Goal: Task Accomplishment & Management: Complete application form

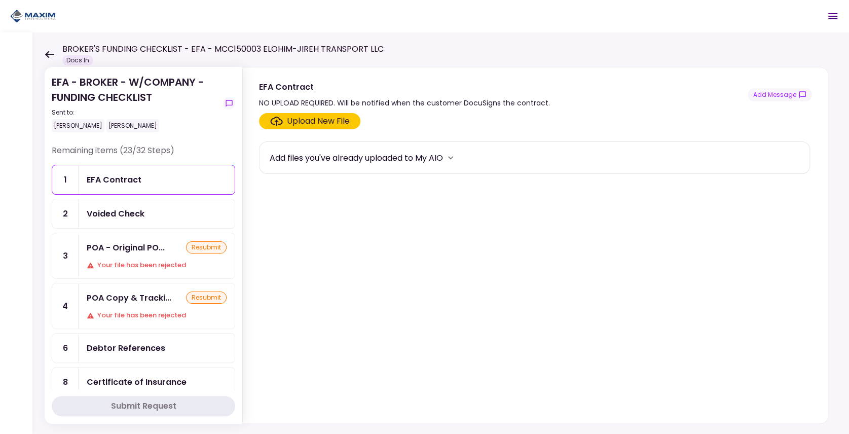
click at [119, 210] on div "Voided Check" at bounding box center [116, 213] width 58 height 13
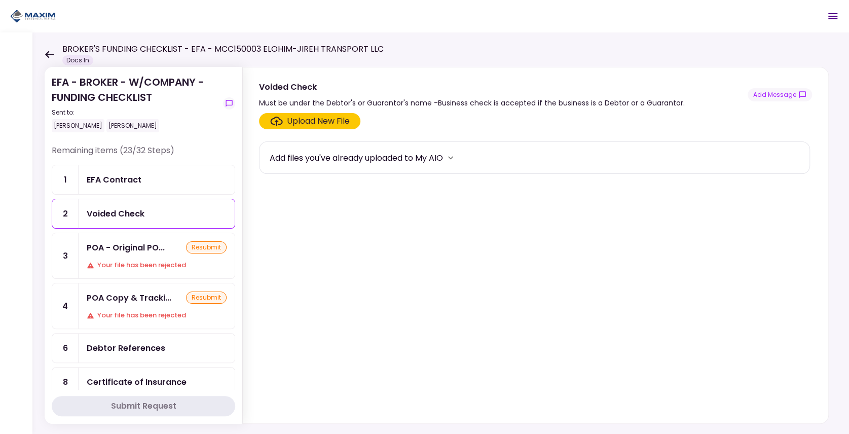
click at [304, 123] on div "Upload New File" at bounding box center [318, 121] width 63 height 12
click at [0, 0] on input "Upload New File" at bounding box center [0, 0] width 0 height 0
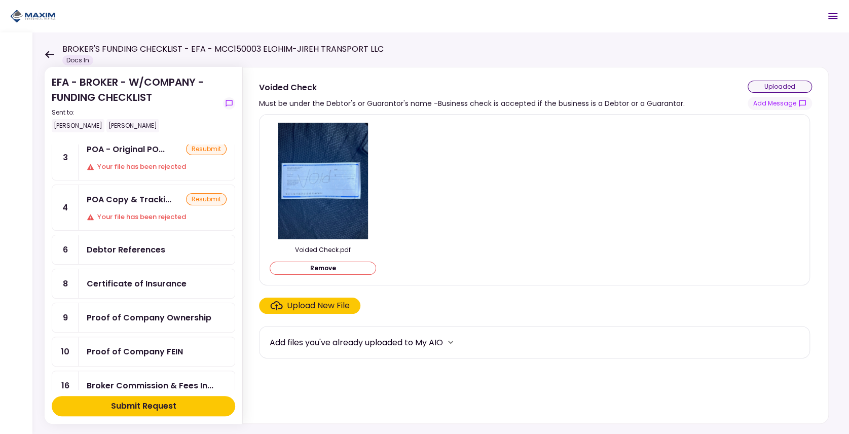
scroll to position [101, 0]
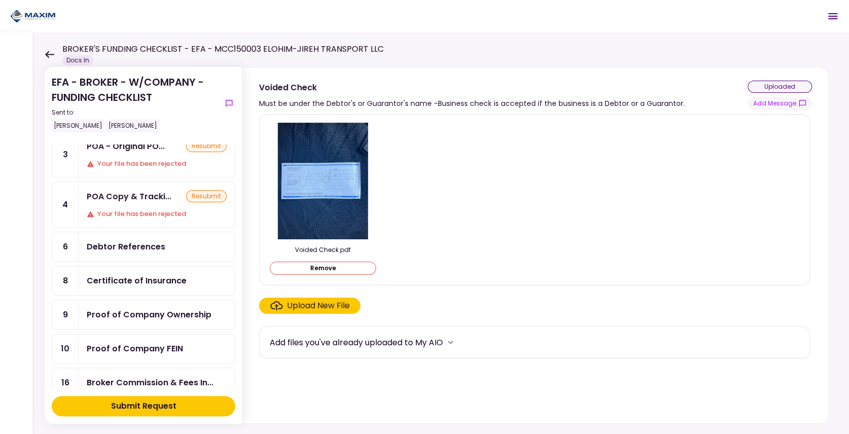
click at [120, 240] on div "Debtor References" at bounding box center [126, 246] width 79 height 13
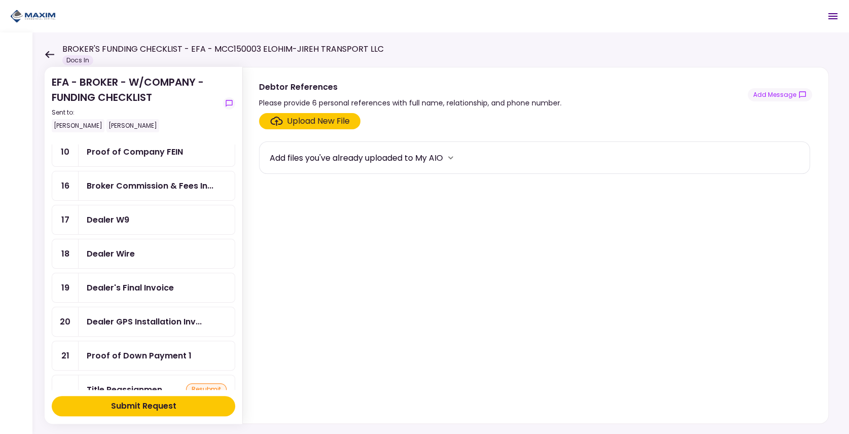
scroll to position [304, 0]
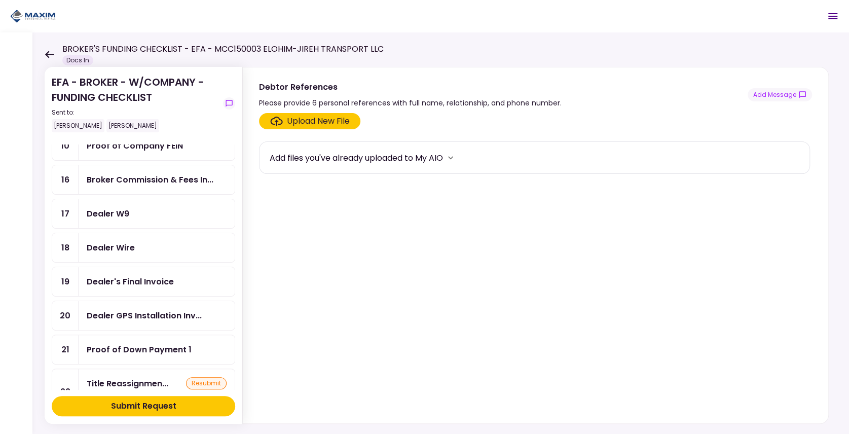
click at [123, 275] on div "Dealer's Final Invoice" at bounding box center [157, 281] width 156 height 29
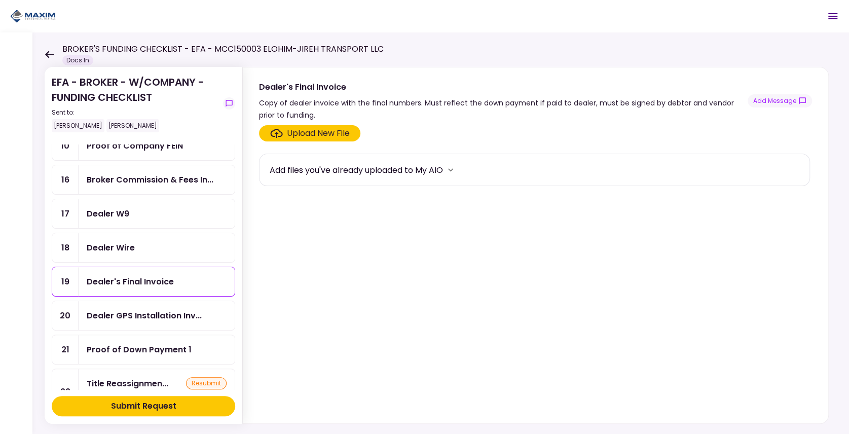
click at [289, 133] on div "Upload New File" at bounding box center [318, 133] width 63 height 12
click at [0, 0] on input "Upload New File" at bounding box center [0, 0] width 0 height 0
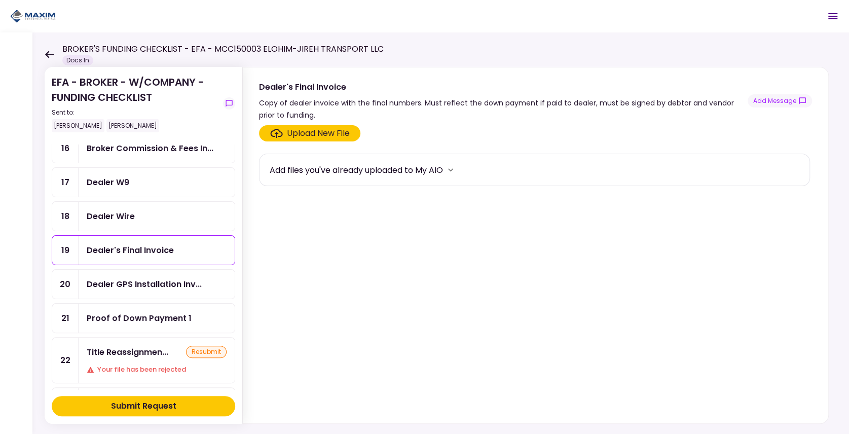
scroll to position [338, 0]
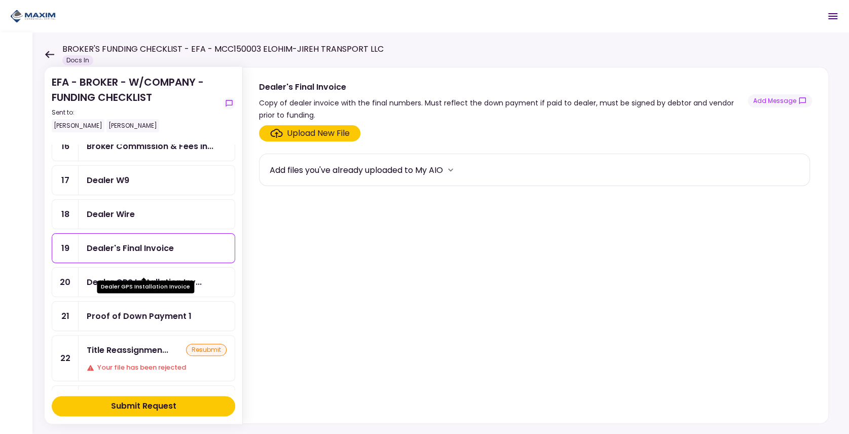
click at [160, 276] on div "Dealer GPS Installation Inv..." at bounding box center [144, 282] width 115 height 13
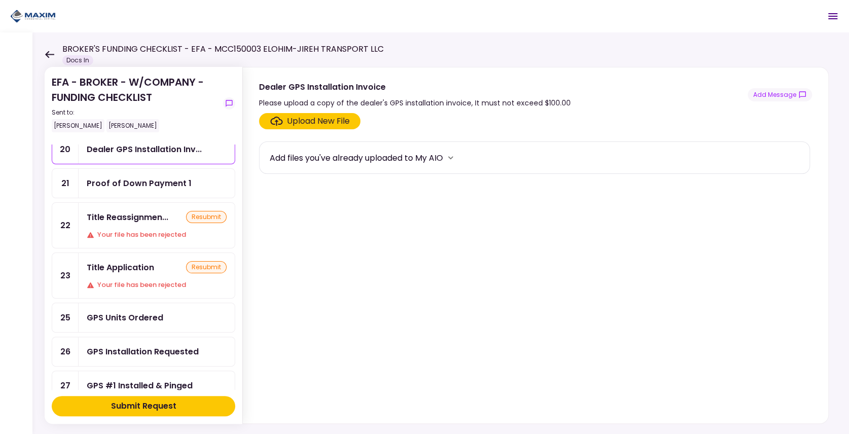
scroll to position [473, 0]
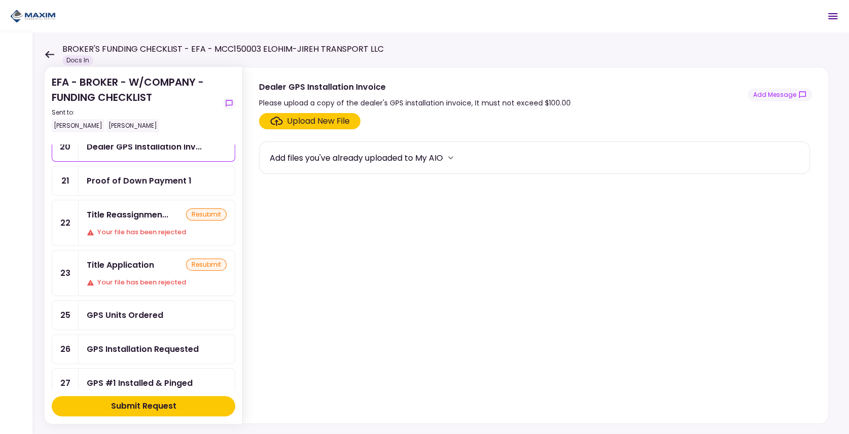
click at [97, 227] on div "Your file has been rejected" at bounding box center [157, 232] width 140 height 10
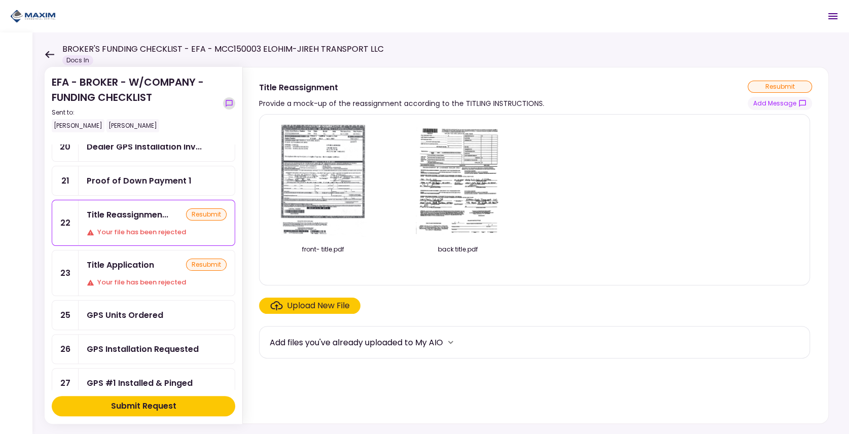
click at [228, 100] on icon "show-messages" at bounding box center [229, 103] width 7 height 7
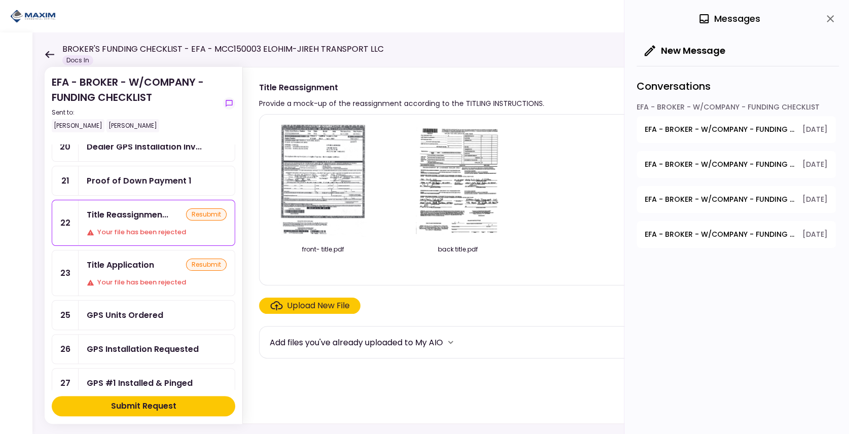
click at [719, 128] on span "EFA - BROKER - W/COMPANY - FUNDING CHECKLIST - Title Application" at bounding box center [720, 129] width 151 height 11
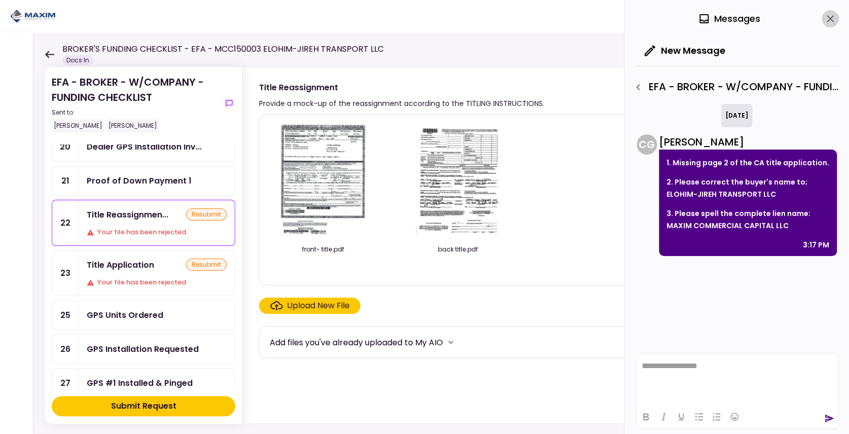
click at [827, 18] on icon "close" at bounding box center [830, 19] width 12 height 12
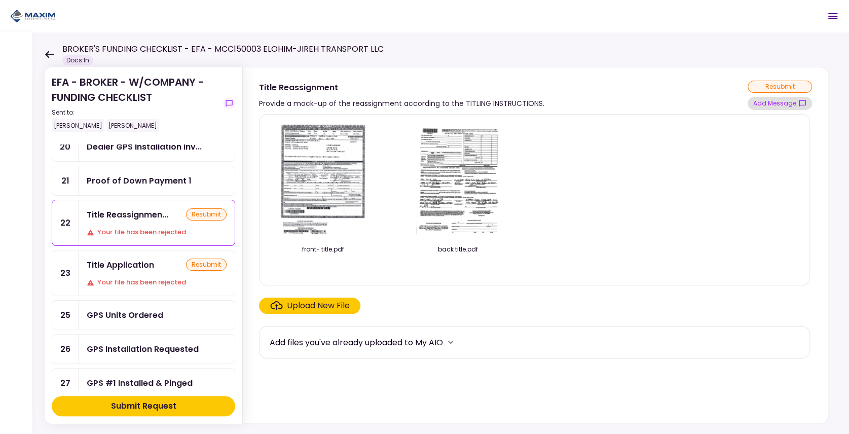
click at [793, 103] on button "Add Message" at bounding box center [780, 103] width 64 height 13
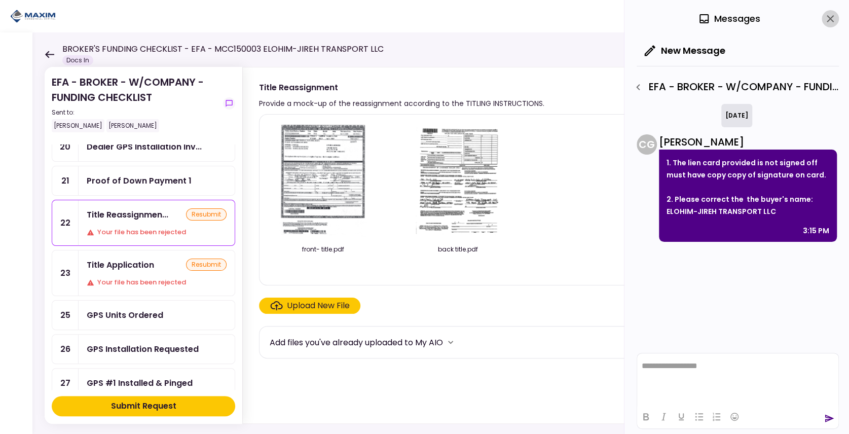
click at [832, 16] on icon "close" at bounding box center [830, 18] width 7 height 7
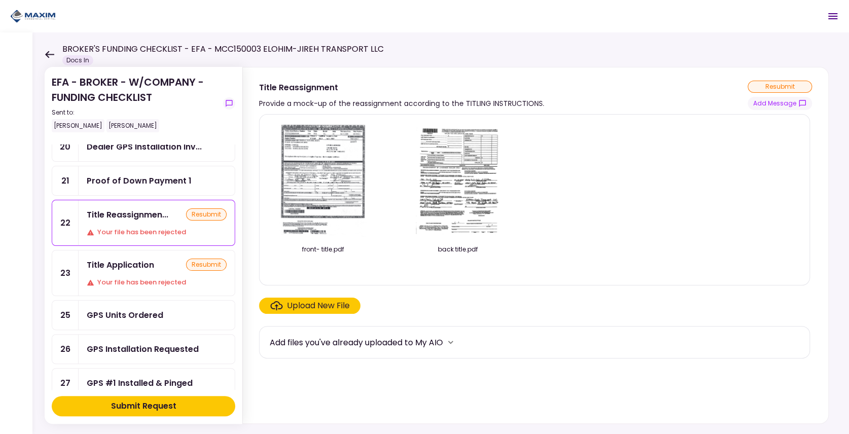
click at [210, 259] on div "resubmit" at bounding box center [206, 265] width 41 height 12
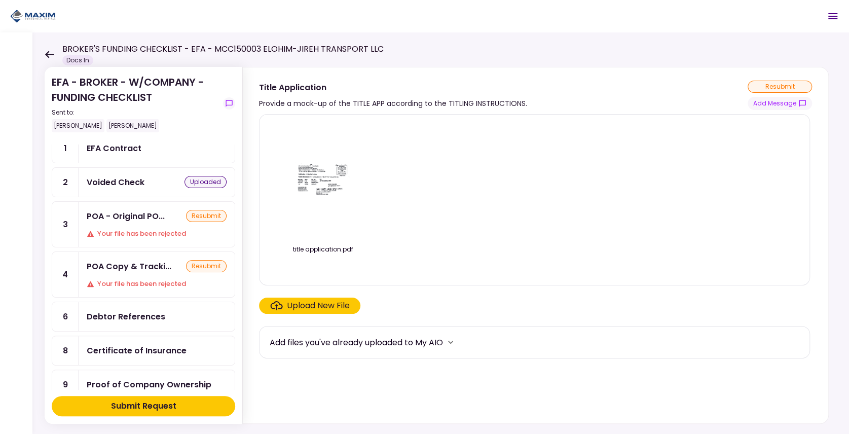
scroll to position [33, 0]
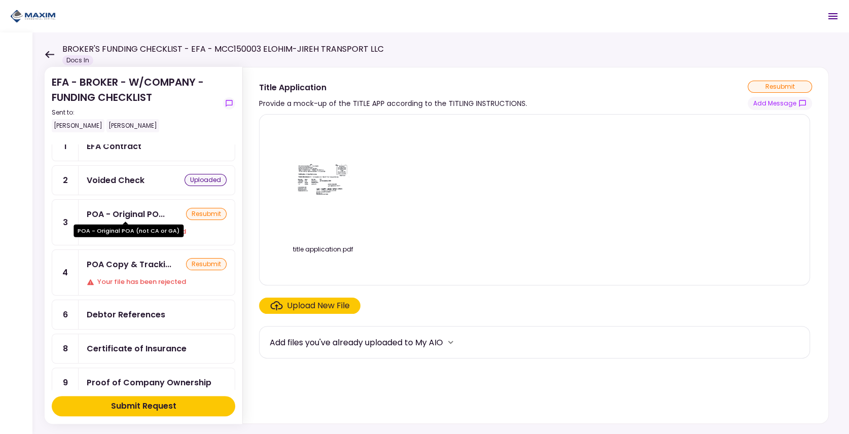
click at [144, 216] on div "POA - Original PO..." at bounding box center [126, 214] width 78 height 13
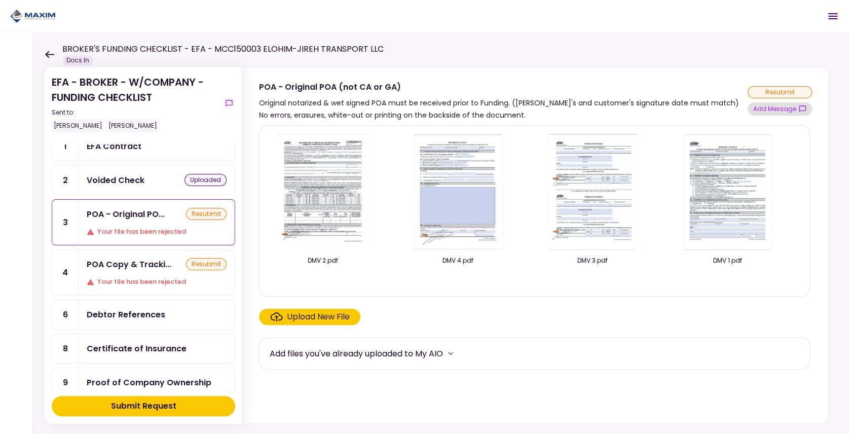
click at [762, 107] on button "Add Message" at bounding box center [780, 108] width 64 height 13
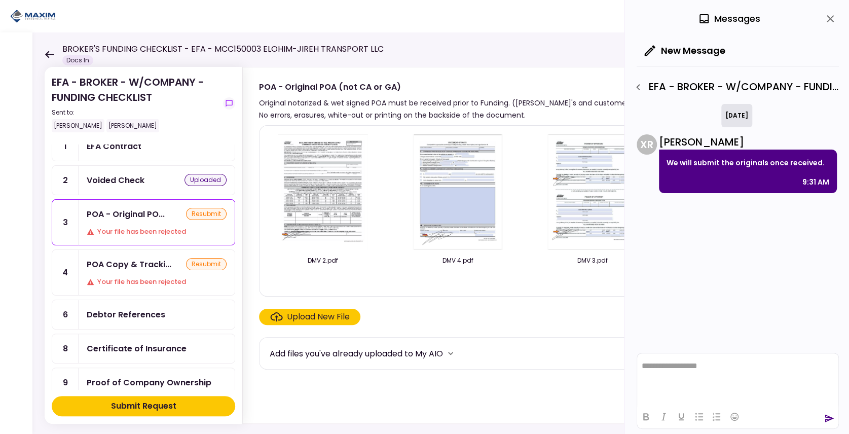
click at [835, 18] on icon "close" at bounding box center [830, 19] width 12 height 12
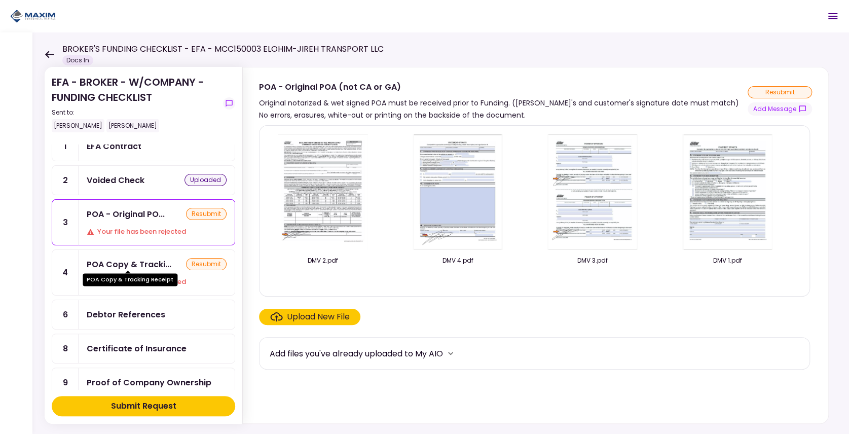
click at [119, 264] on div "POA Copy & Tracki..." at bounding box center [129, 264] width 85 height 13
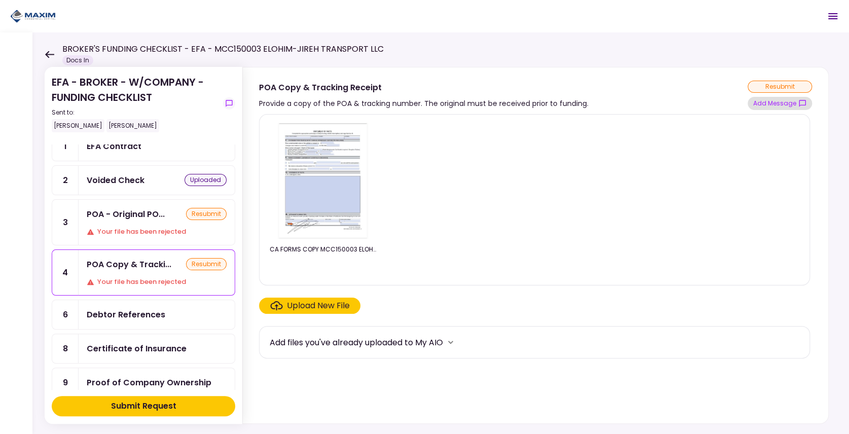
click at [767, 102] on button "Add Message" at bounding box center [780, 103] width 64 height 13
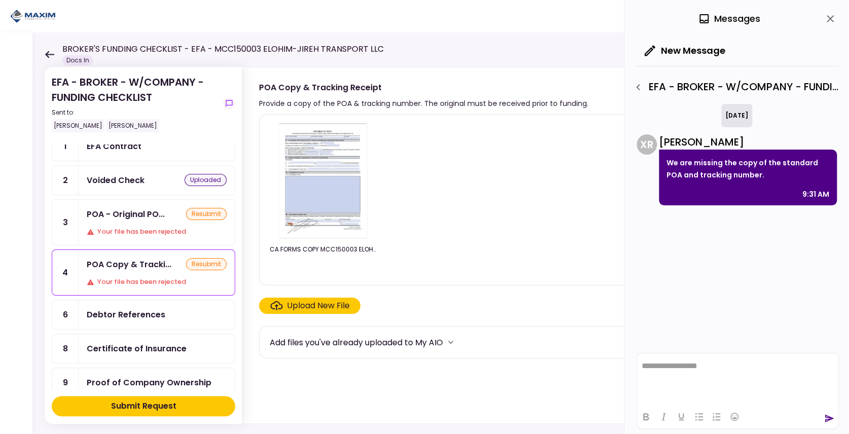
click at [500, 204] on div "CA FORMS COPY MCC150003 ELOHIM-JIREH TRANSPORT LLC 2025.08.15.pdf" at bounding box center [535, 200] width 530 height 154
click at [832, 21] on icon "close" at bounding box center [830, 18] width 7 height 7
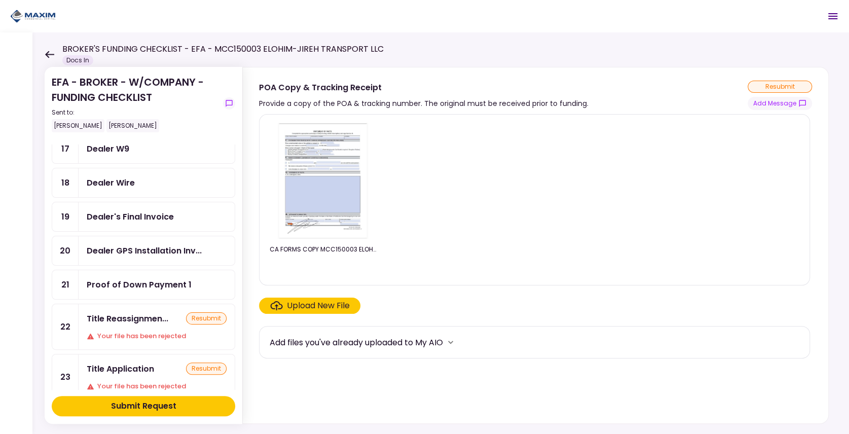
scroll to position [372, 0]
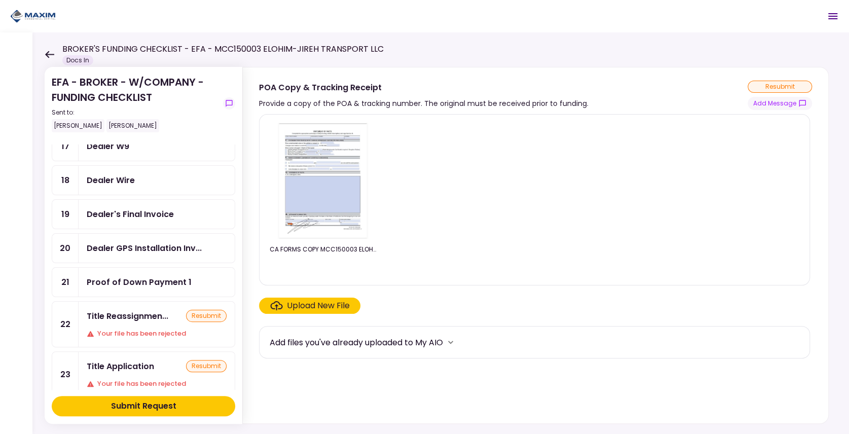
click at [125, 310] on div "Title Reassignmen..." at bounding box center [128, 316] width 82 height 13
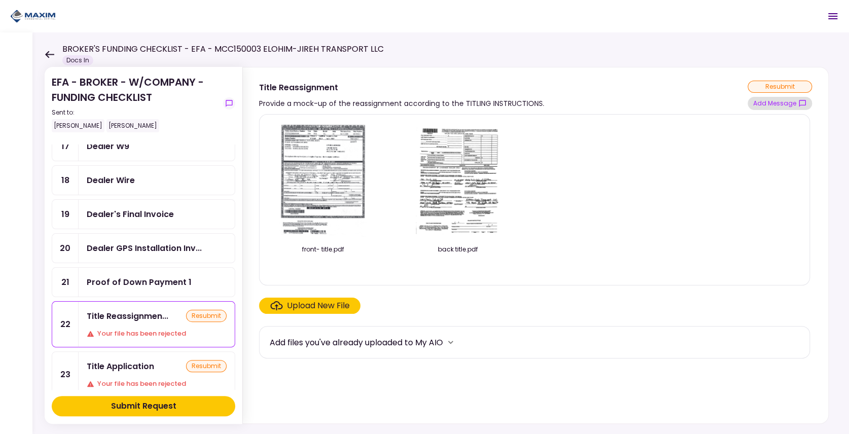
click at [758, 98] on button "Add Message" at bounding box center [780, 103] width 64 height 13
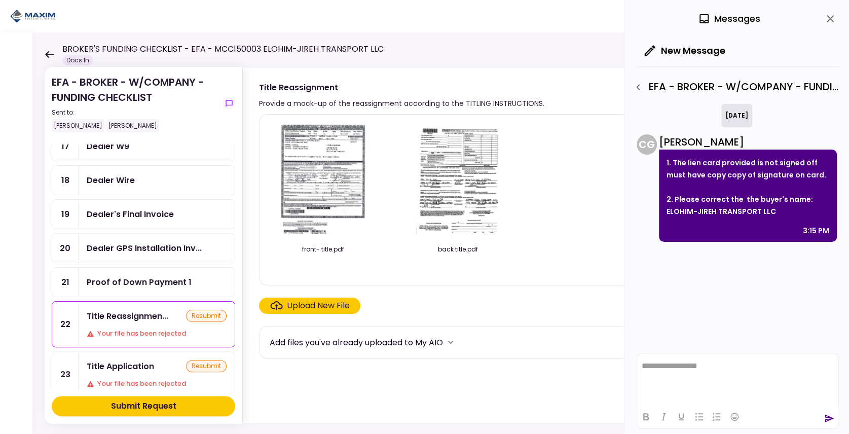
drag, startPoint x: 782, startPoint y: 212, endPoint x: 665, endPoint y: 159, distance: 128.4
click at [665, 159] on div "1. The lien card provided is not signed off must have copy copy of signature on…" at bounding box center [748, 196] width 178 height 92
copy p "1. The lien card provided is not signed off must have copy copy of signature on…"
drag, startPoint x: 136, startPoint y: 352, endPoint x: 146, endPoint y: 347, distance: 11.3
click at [135, 360] on div "Title Application" at bounding box center [120, 366] width 67 height 13
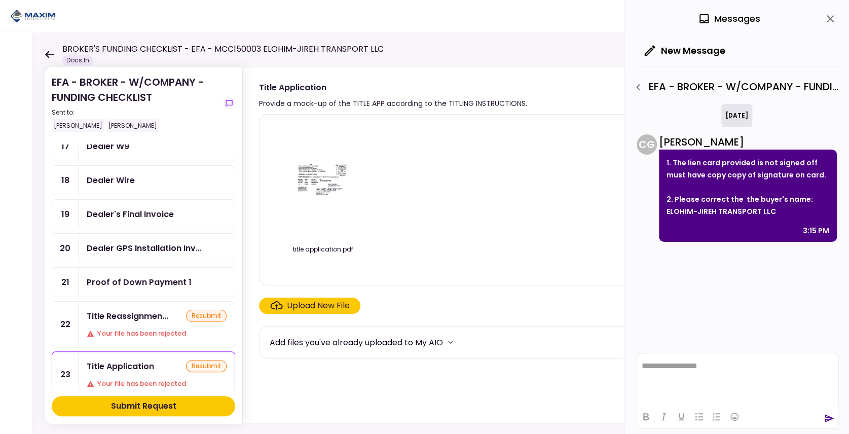
click at [480, 192] on div "title application.pdf" at bounding box center [535, 200] width 530 height 154
click at [831, 18] on icon "close" at bounding box center [830, 19] width 12 height 12
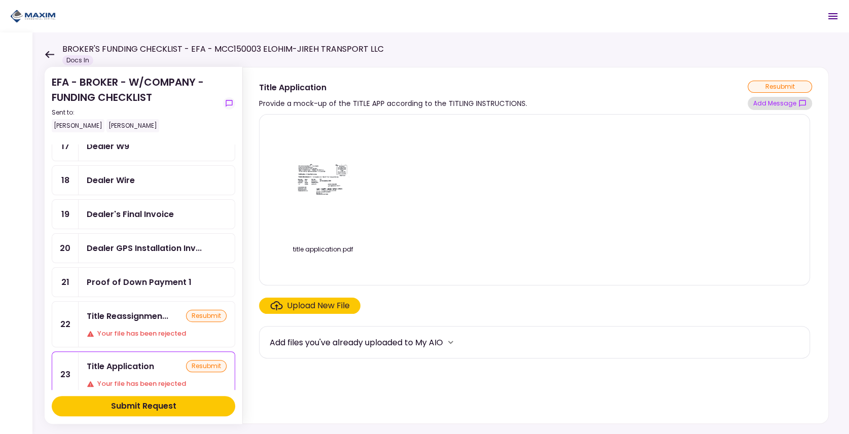
click at [757, 100] on button "Add Message" at bounding box center [780, 103] width 64 height 13
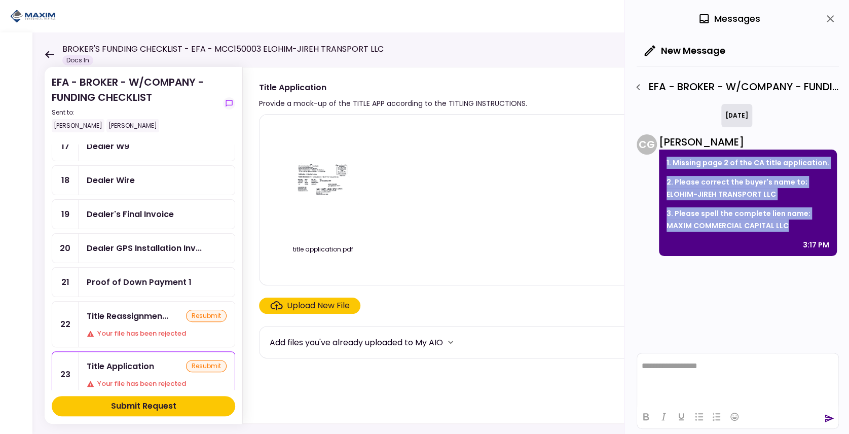
drag, startPoint x: 789, startPoint y: 222, endPoint x: 666, endPoint y: 159, distance: 137.9
click at [666, 159] on div "1. Missing page 2 of the CA title application. 2. Please correct the buyer's na…" at bounding box center [748, 203] width 178 height 106
copy div "1. Missing page 2 of the CA title application. 2. Please correct the buyer's na…"
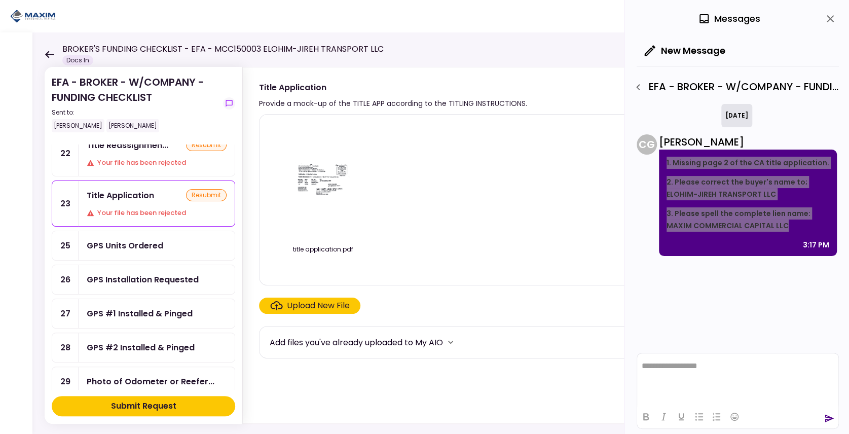
scroll to position [574, 0]
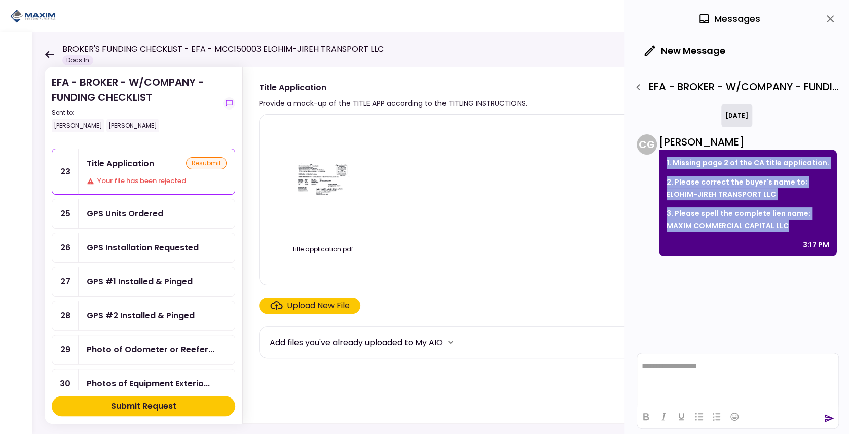
click at [126, 207] on div "GPS Units Ordered" at bounding box center [125, 213] width 77 height 13
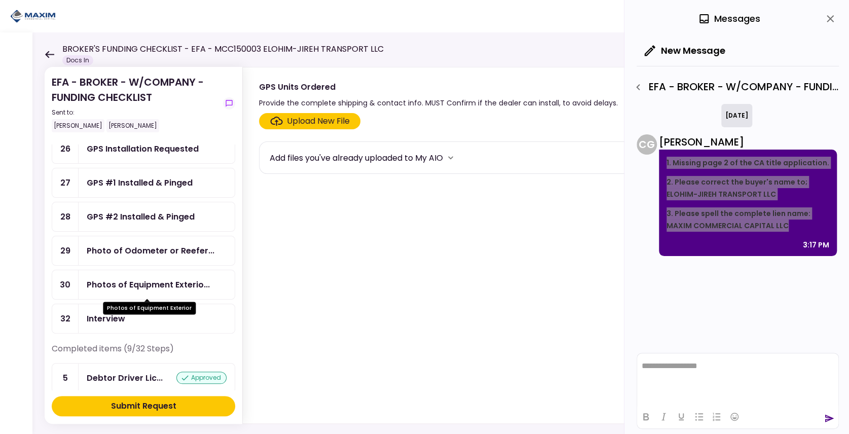
scroll to position [676, 0]
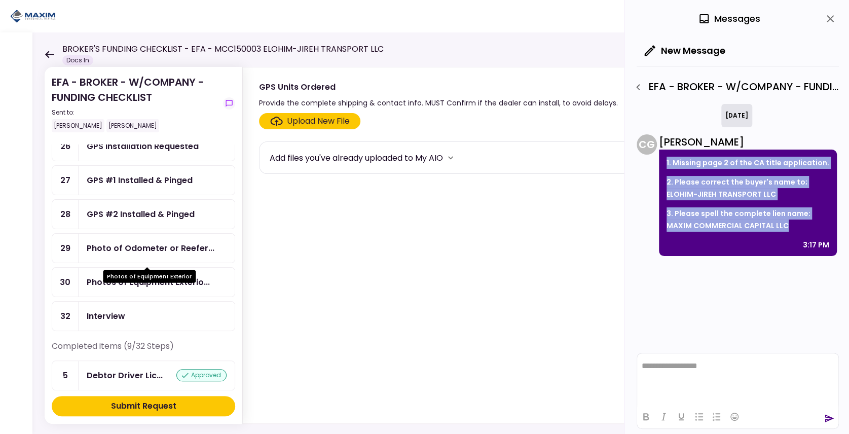
click at [180, 276] on div "Photos of Equipment Exterio..." at bounding box center [148, 282] width 123 height 13
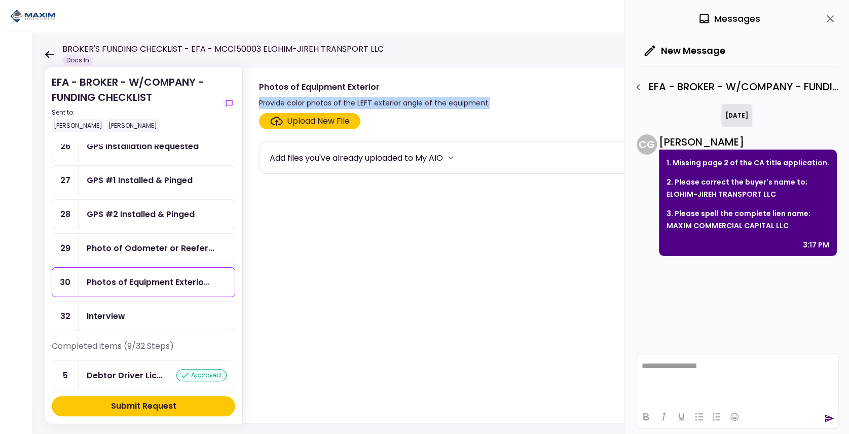
drag, startPoint x: 259, startPoint y: 100, endPoint x: 487, endPoint y: 95, distance: 227.7
click at [487, 95] on div "Photos of Equipment Exterior Provide color photos of the LEFT exterior angle of…" at bounding box center [535, 95] width 553 height 28
copy div "Provide color photos of the LEFT exterior angle of the equipment."
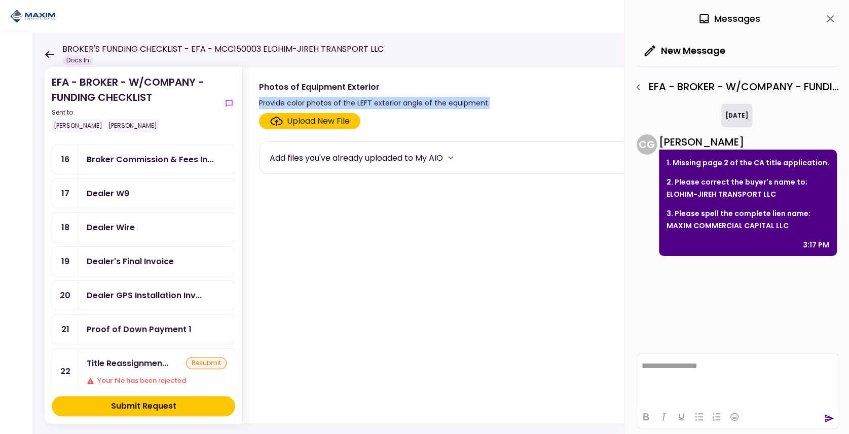
scroll to position [270, 0]
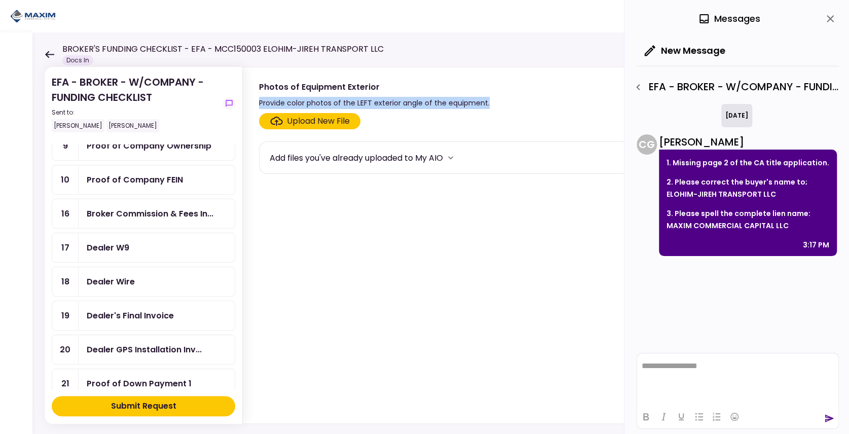
click at [135, 241] on div "Dealer W9" at bounding box center [157, 247] width 140 height 13
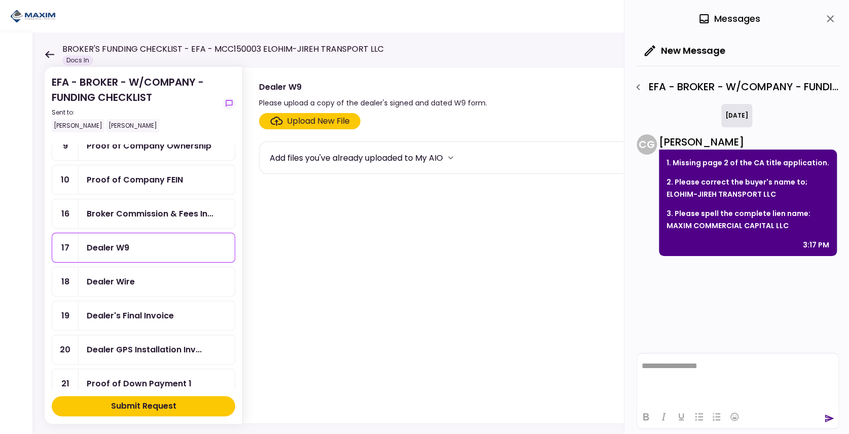
click at [310, 127] on label "Upload New File" at bounding box center [309, 121] width 101 height 16
click at [0, 0] on input "Upload New File" at bounding box center [0, 0] width 0 height 0
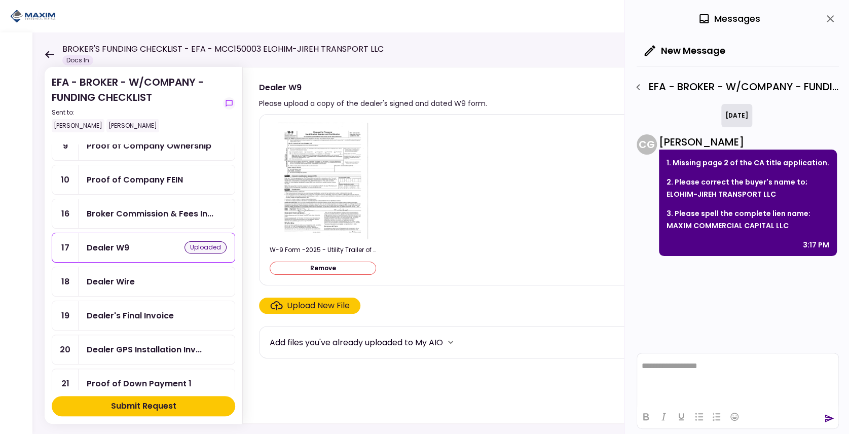
click at [136, 275] on div "Dealer Wire" at bounding box center [157, 281] width 140 height 13
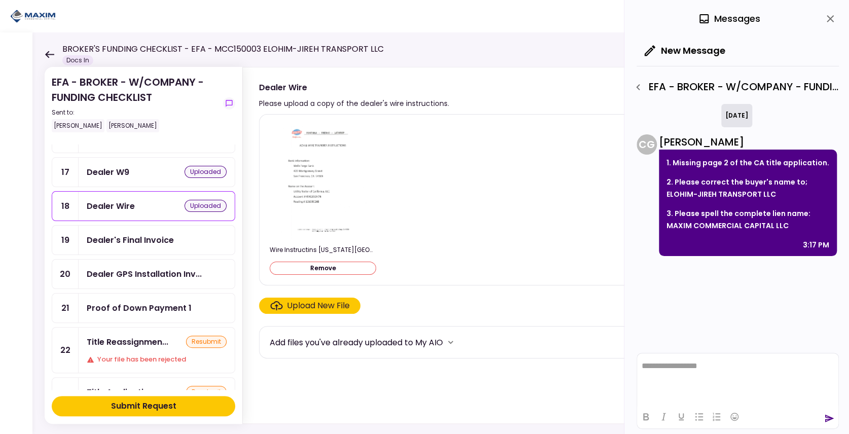
scroll to position [372, 0]
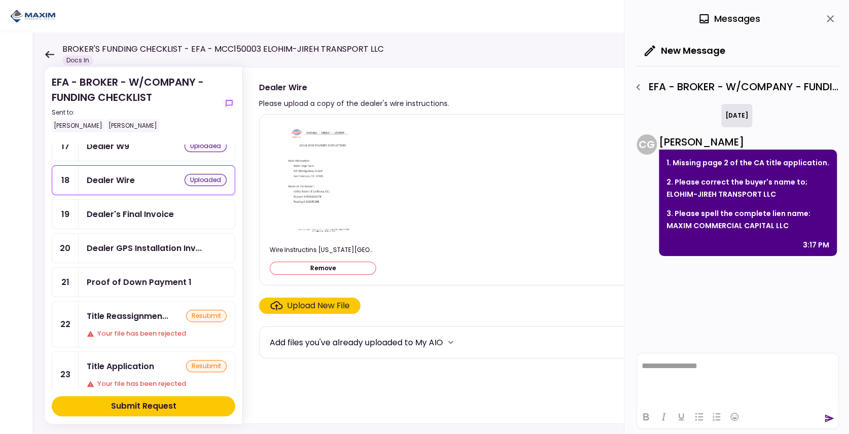
click at [128, 309] on div "Title Reassignmen... resubmit Your file has been rejected" at bounding box center [157, 324] width 156 height 45
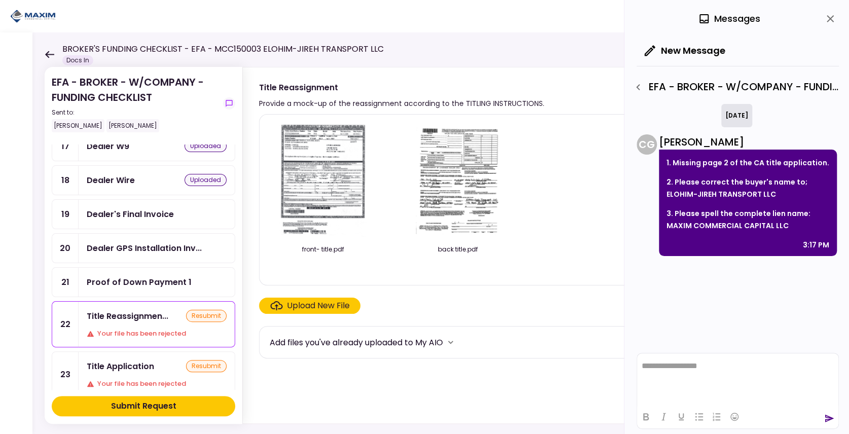
click at [834, 20] on icon "close" at bounding box center [830, 19] width 12 height 12
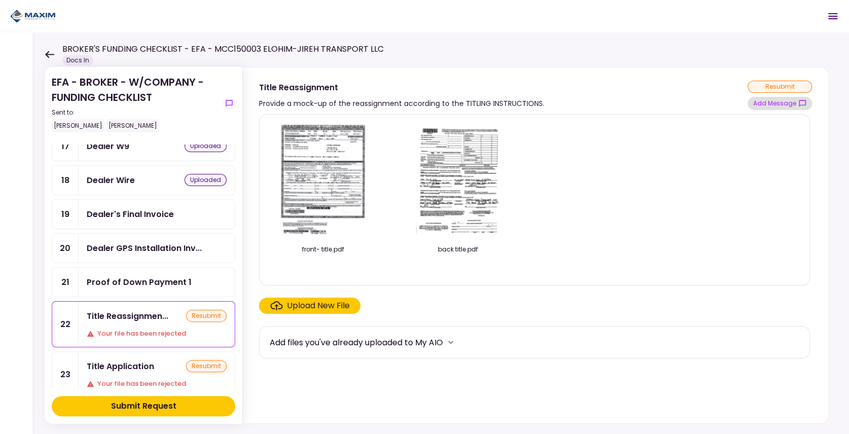
click at [795, 106] on button "Add Message" at bounding box center [780, 103] width 64 height 13
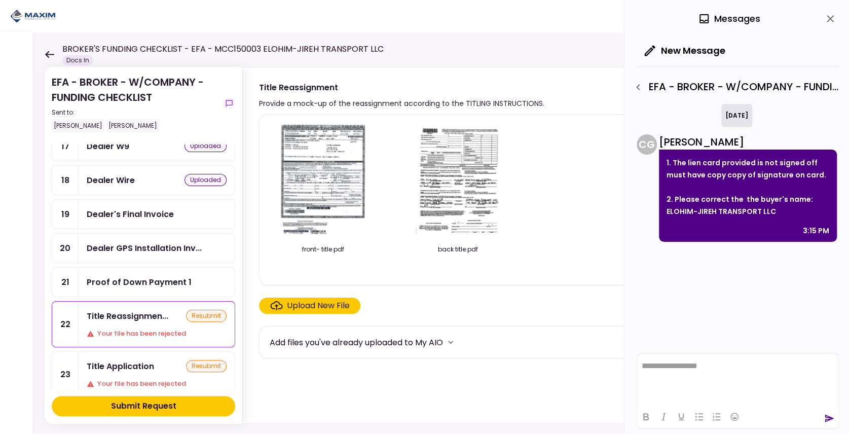
click at [111, 352] on div "Title Application resubmit Your file has been rejected" at bounding box center [157, 374] width 156 height 45
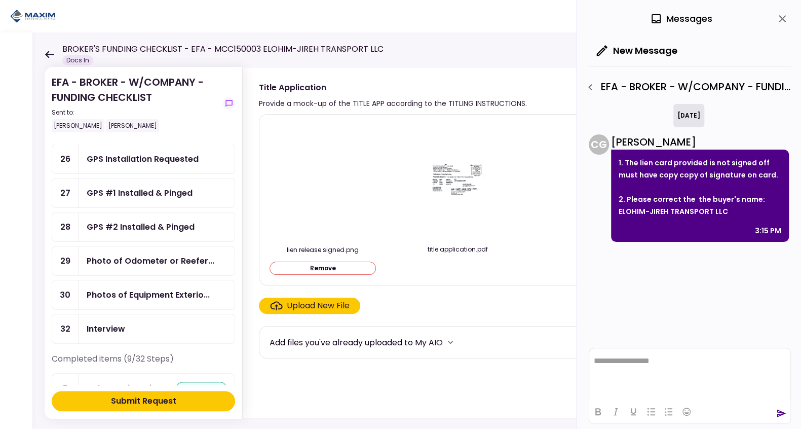
scroll to position [642, 0]
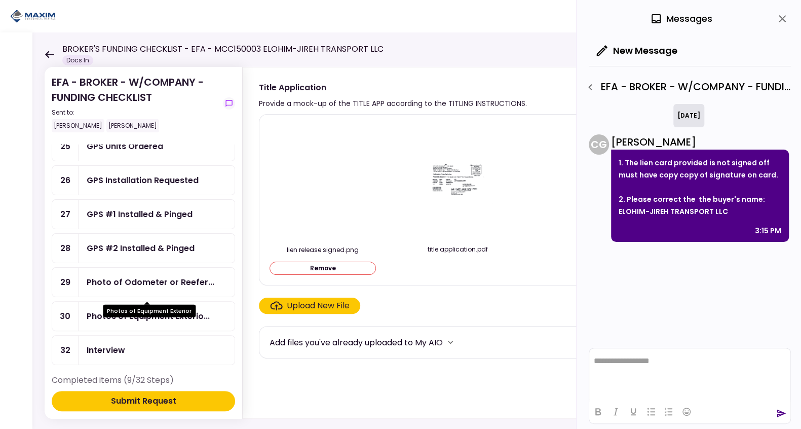
drag, startPoint x: 127, startPoint y: 296, endPoint x: 126, endPoint y: 289, distance: 6.6
click at [127, 310] on div "Photos of Equipment Exterio..." at bounding box center [148, 316] width 123 height 13
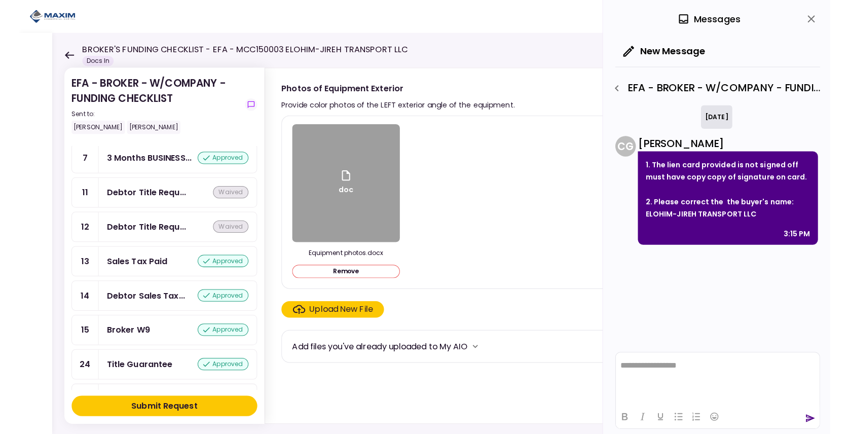
scroll to position [924, 0]
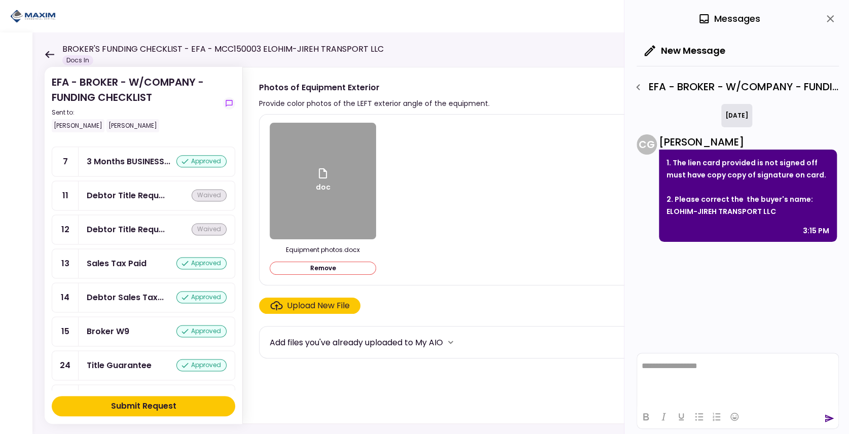
click at [169, 400] on div "Submit Request" at bounding box center [143, 406] width 65 height 12
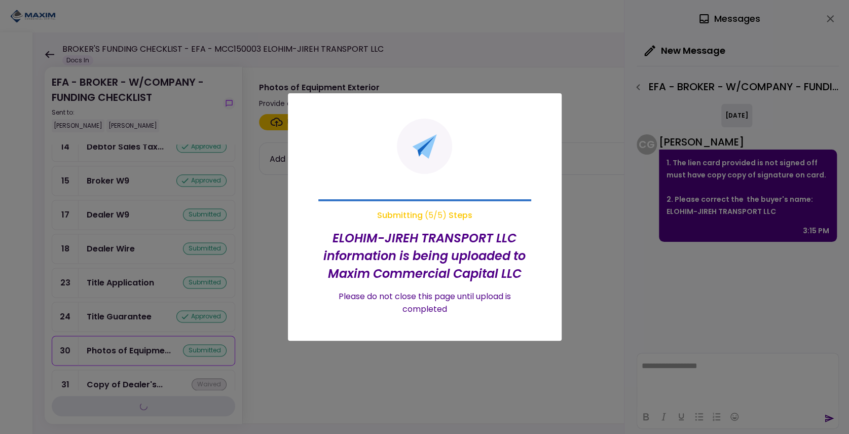
scroll to position [775, 0]
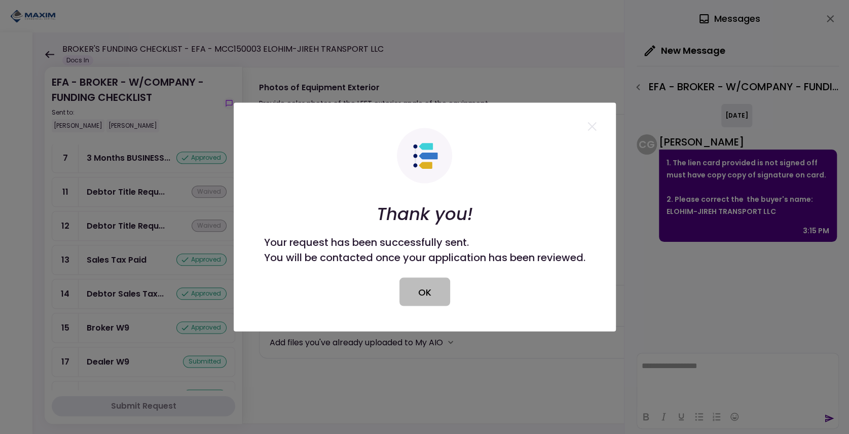
click at [417, 285] on button "OK" at bounding box center [424, 292] width 51 height 28
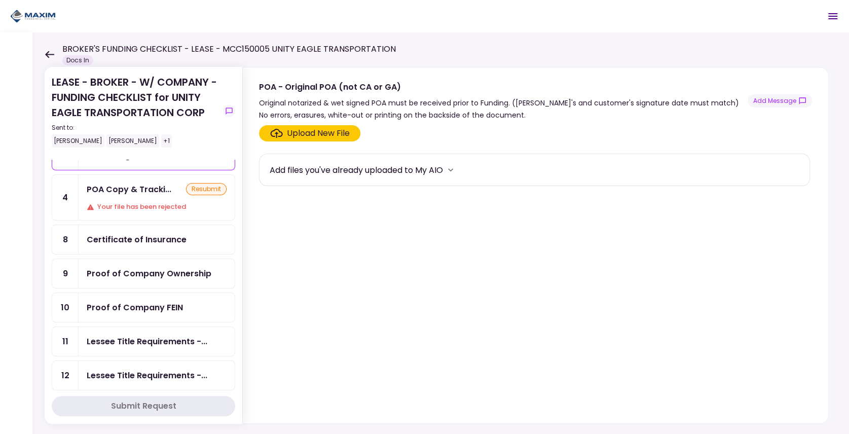
scroll to position [67, 0]
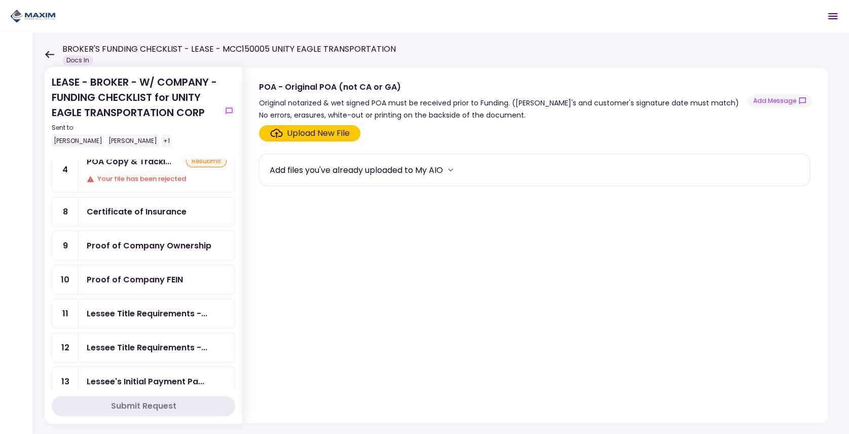
drag, startPoint x: 145, startPoint y: 272, endPoint x: 202, endPoint y: 216, distance: 79.9
click at [145, 273] on div "Proof of Company FEIN" at bounding box center [135, 279] width 96 height 13
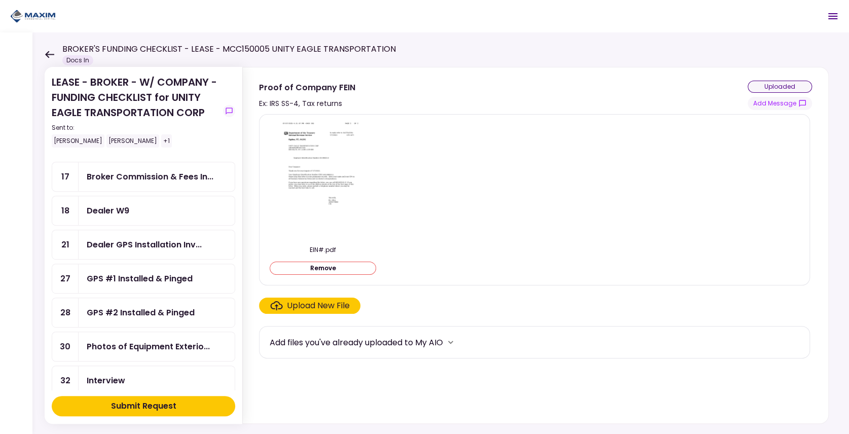
scroll to position [372, 0]
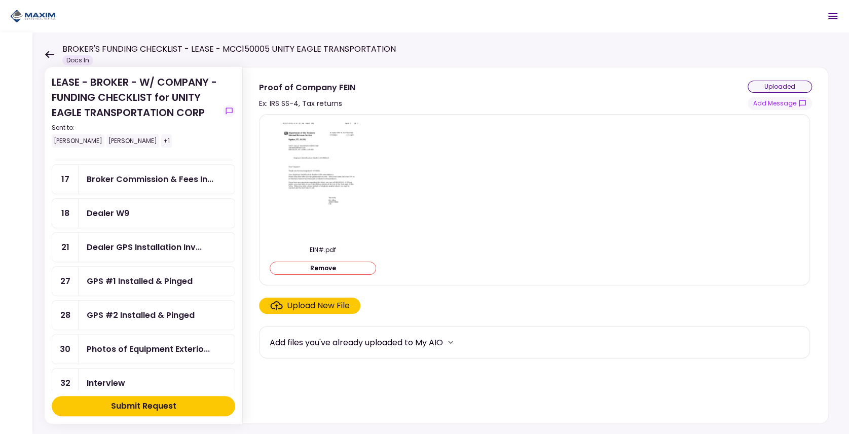
click at [98, 198] on link "18 Dealer W9" at bounding box center [144, 213] width 184 height 30
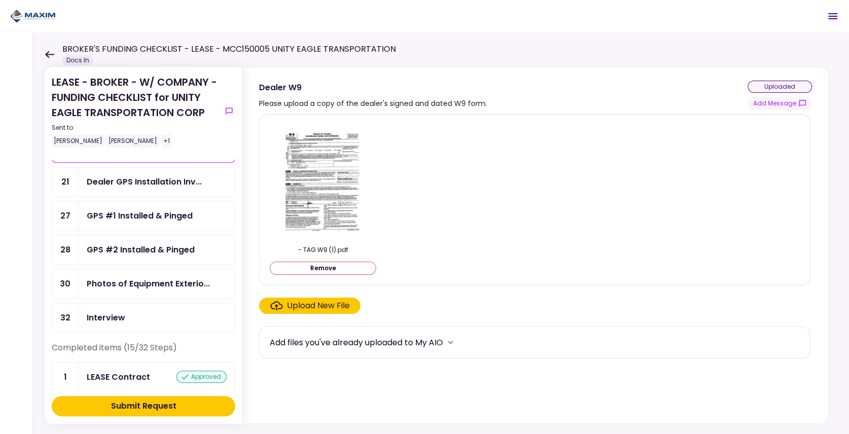
scroll to position [439, 0]
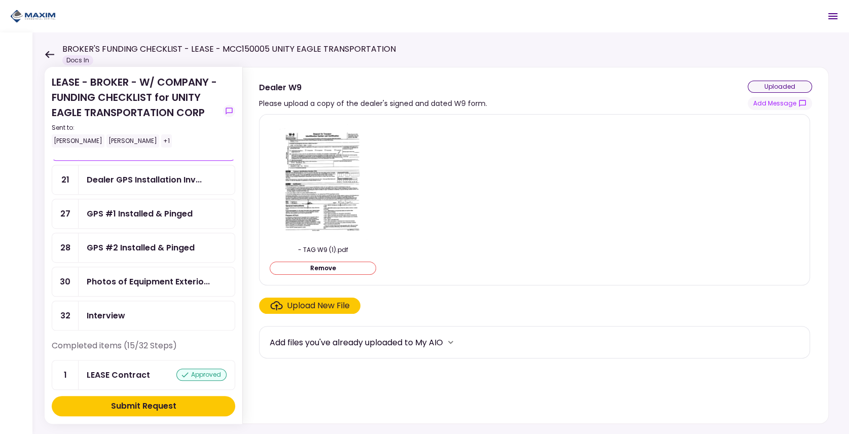
click at [165, 275] on div "Photos of Equipment Exterio..." at bounding box center [148, 281] width 123 height 13
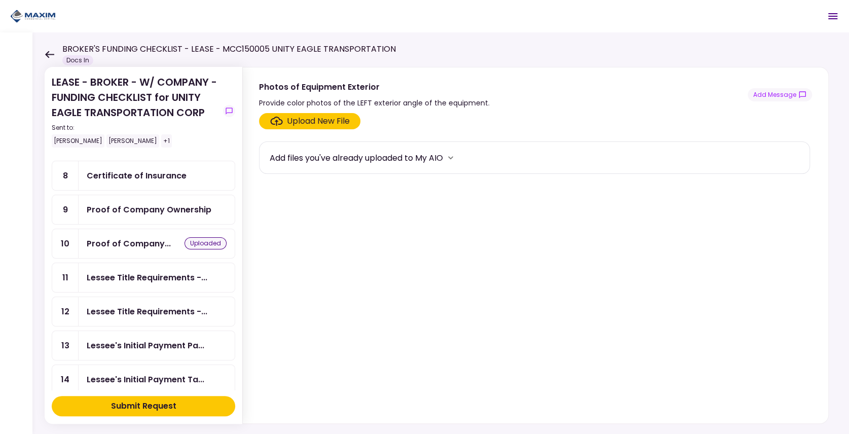
scroll to position [101, 0]
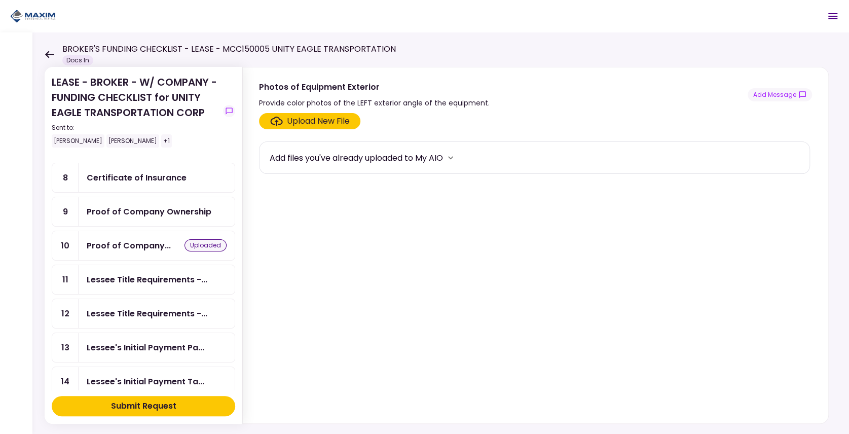
click at [124, 213] on div "Proof of Company Ownership" at bounding box center [149, 211] width 125 height 13
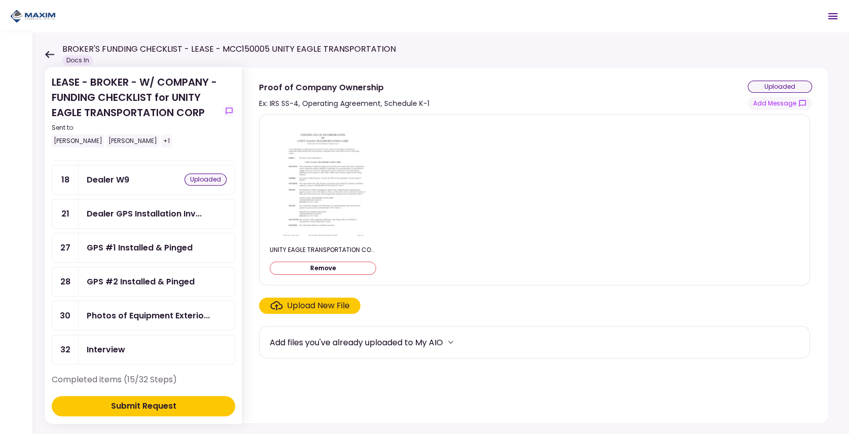
scroll to position [406, 0]
click at [157, 309] on div "Photos of Equipment Exterio..." at bounding box center [148, 315] width 123 height 13
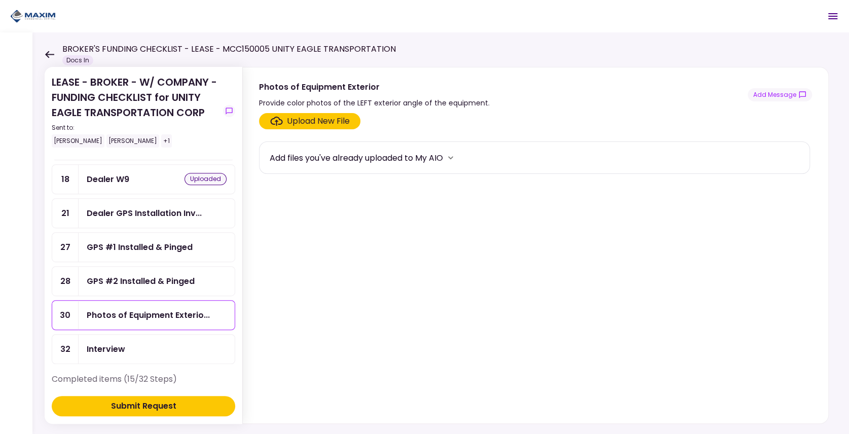
drag, startPoint x: 420, startPoint y: 110, endPoint x: 351, endPoint y: 98, distance: 69.9
click at [410, 109] on div "Upload New File Add files you've already uploaded to My AIO" at bounding box center [536, 266] width 586 height 314
drag, startPoint x: 342, startPoint y: 102, endPoint x: 498, endPoint y: 101, distance: 156.1
click at [498, 101] on div "Photos of Equipment Exterior Provide color photos of the LEFT exterior angle of…" at bounding box center [535, 95] width 553 height 28
copy div "the LEFT exterior angle of the equipment."
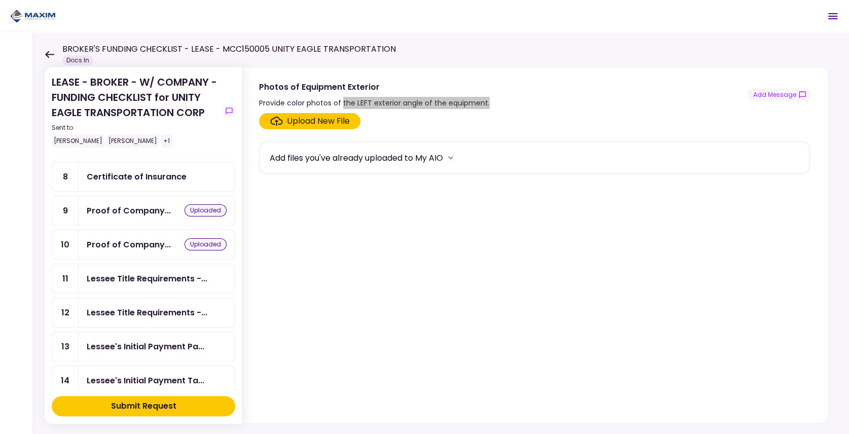
scroll to position [101, 0]
click at [115, 309] on div "Lessee Title Requirements -..." at bounding box center [147, 313] width 121 height 13
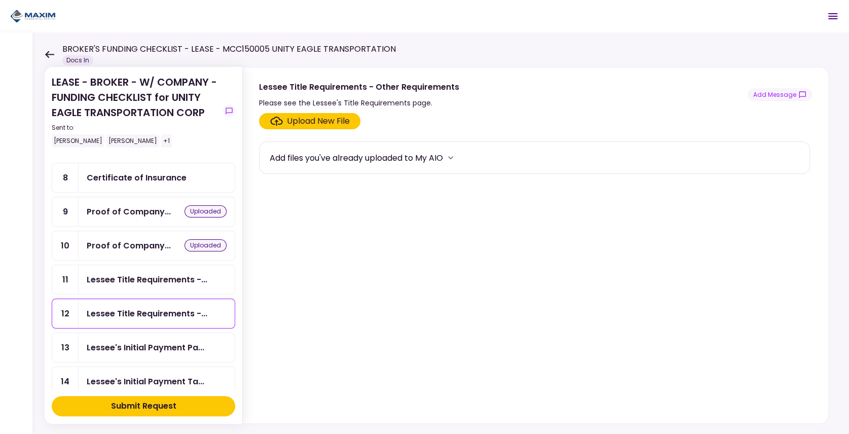
click at [121, 283] on div "Lessee Title Requirements -..." at bounding box center [157, 279] width 156 height 29
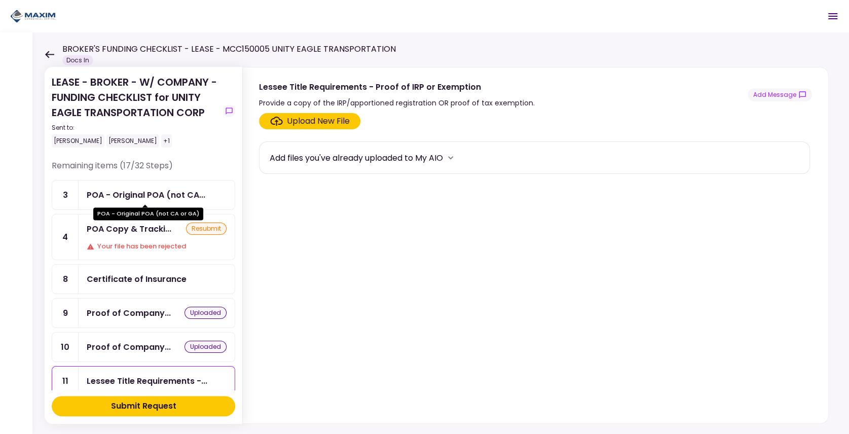
click at [142, 199] on div "POA - Original POA (not CA..." at bounding box center [146, 195] width 119 height 13
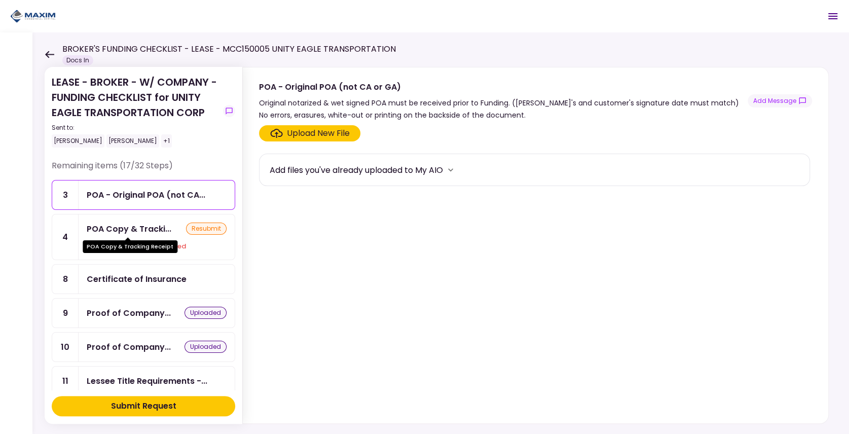
click at [139, 230] on div "POA Copy & Tracki..." at bounding box center [129, 229] width 85 height 13
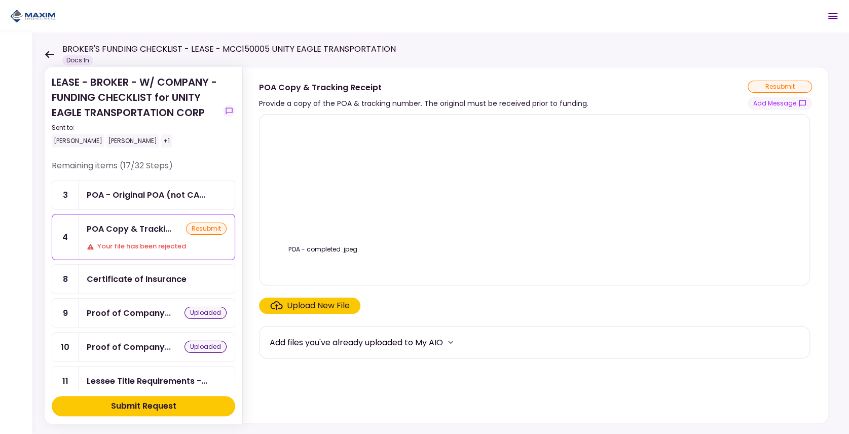
click at [209, 227] on div "resubmit" at bounding box center [206, 229] width 41 height 12
click at [132, 243] on div "Your file has been rejected" at bounding box center [157, 246] width 140 height 10
click at [804, 103] on icon "show-messages" at bounding box center [802, 103] width 8 height 8
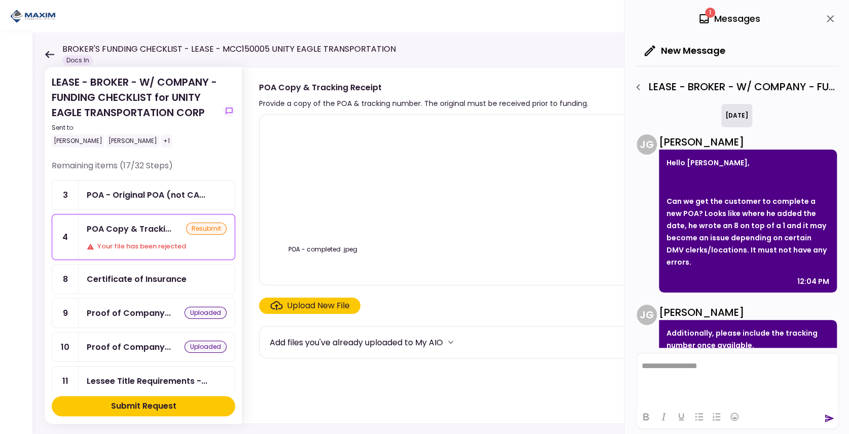
scroll to position [272, 0]
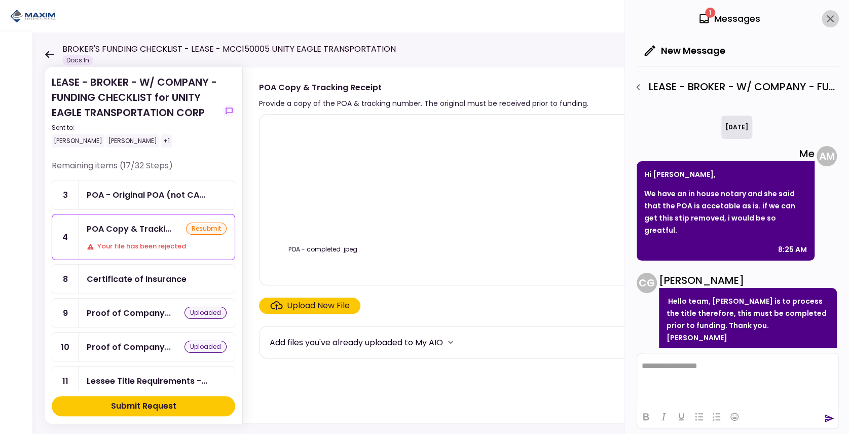
click at [827, 15] on icon "close" at bounding box center [830, 19] width 12 height 12
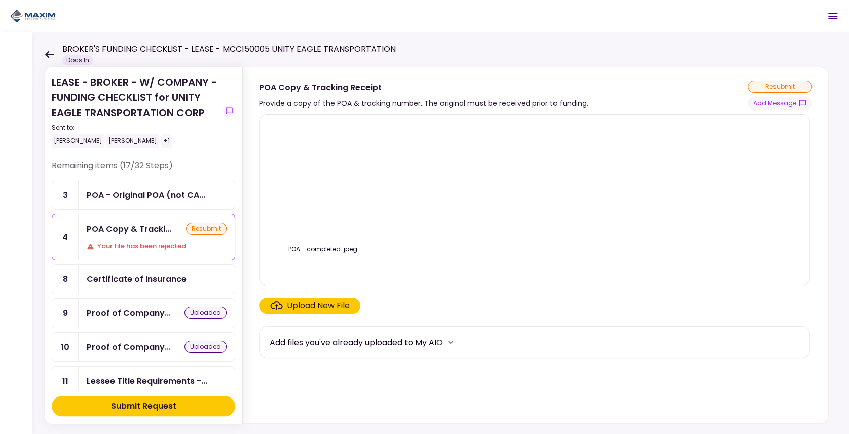
click at [119, 280] on div "Certificate of Insurance" at bounding box center [137, 279] width 100 height 13
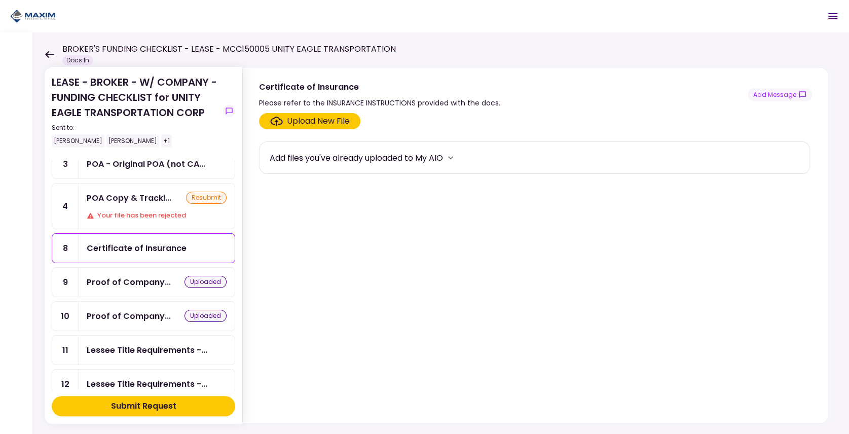
scroll to position [33, 0]
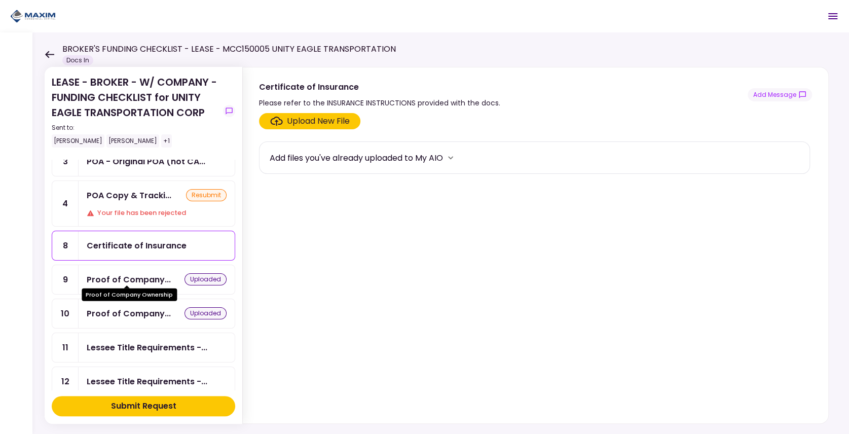
click at [120, 276] on div "Proof of Company..." at bounding box center [129, 279] width 84 height 13
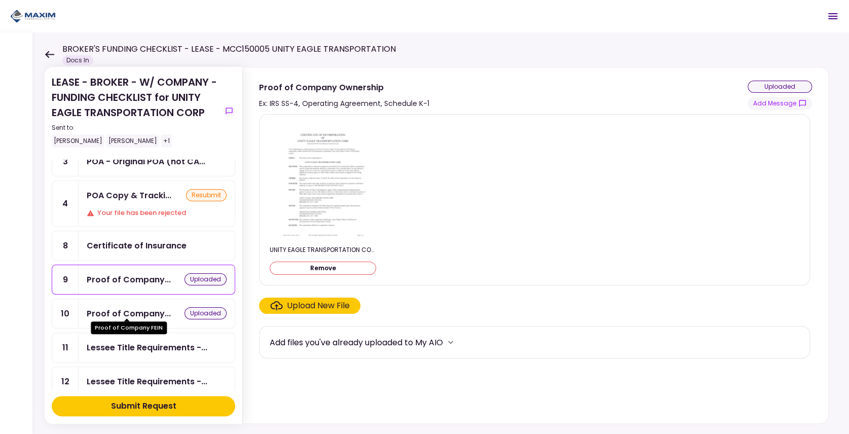
click at [121, 307] on div "Proof of Company..." at bounding box center [129, 313] width 84 height 13
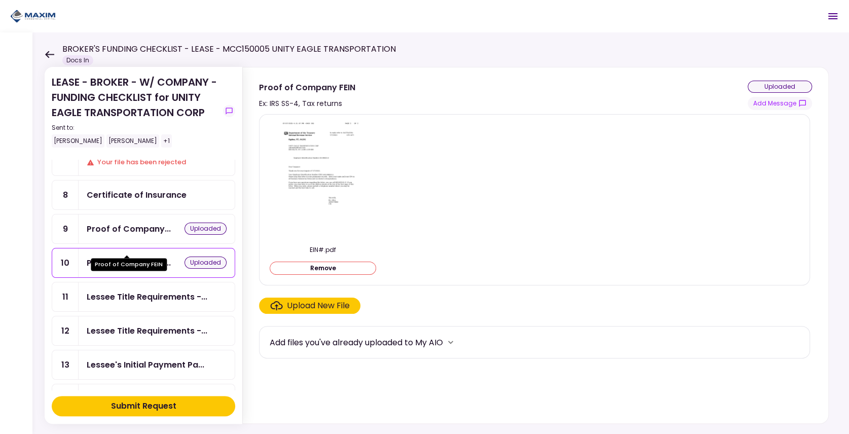
scroll to position [101, 0]
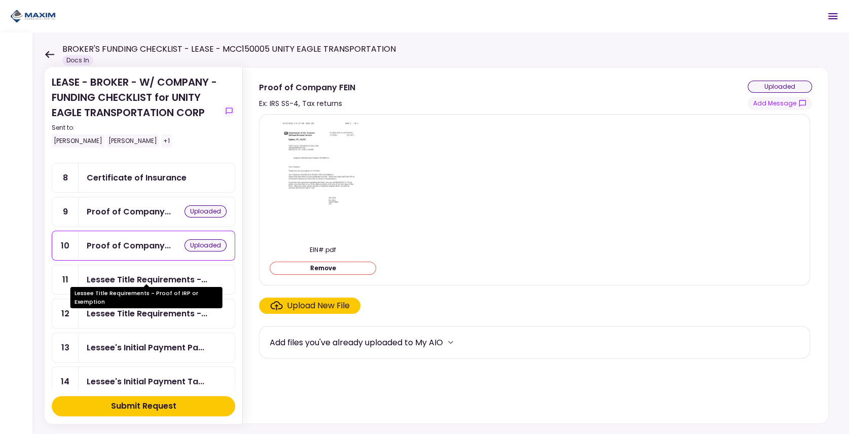
click at [130, 275] on div "Lessee Title Requirements -..." at bounding box center [147, 279] width 121 height 13
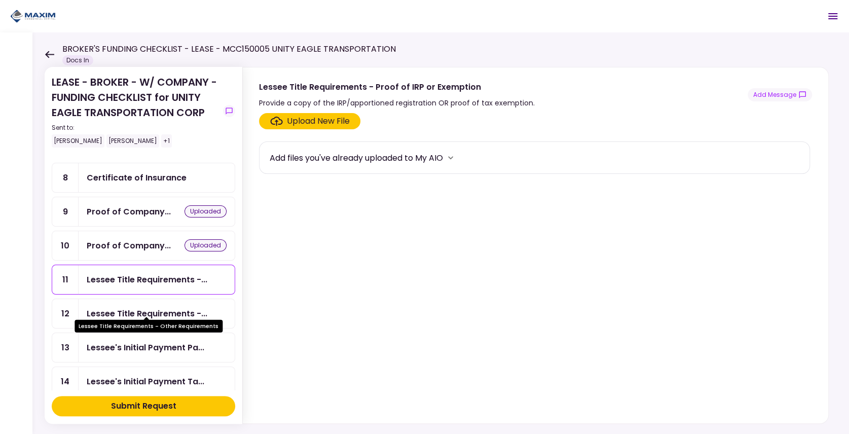
click at [100, 308] on div "Lessee Title Requirements -..." at bounding box center [147, 313] width 121 height 13
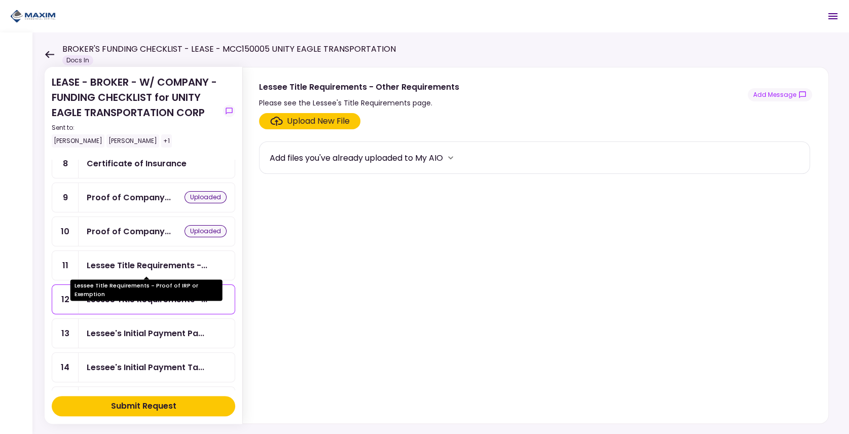
scroll to position [203, 0]
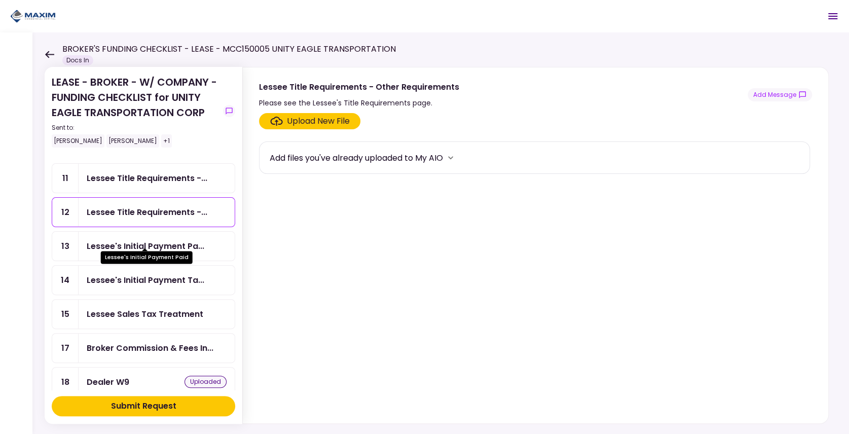
click at [136, 240] on div "Lessee's Initial Payment Pa..." at bounding box center [146, 246] width 118 height 13
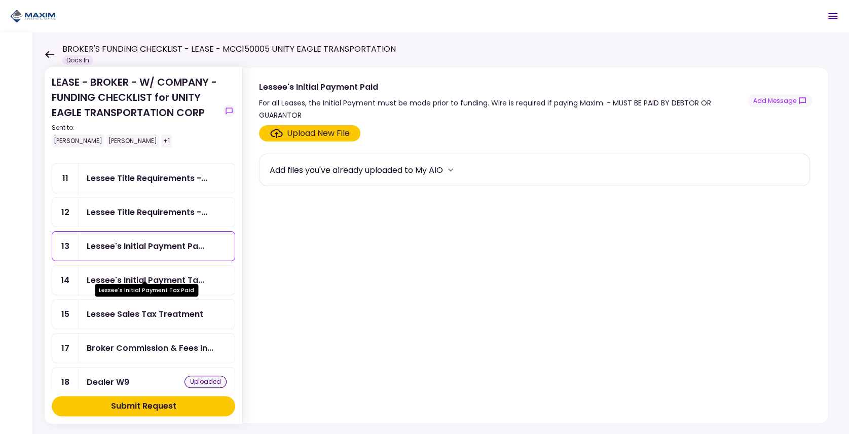
click at [125, 274] on div "Lessee's Initial Payment Ta..." at bounding box center [146, 280] width 118 height 13
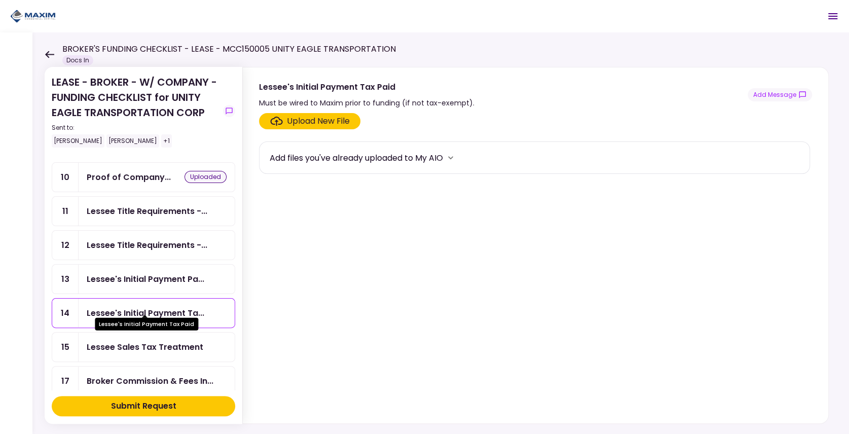
scroll to position [169, 0]
